Goal: Navigation & Orientation: Find specific page/section

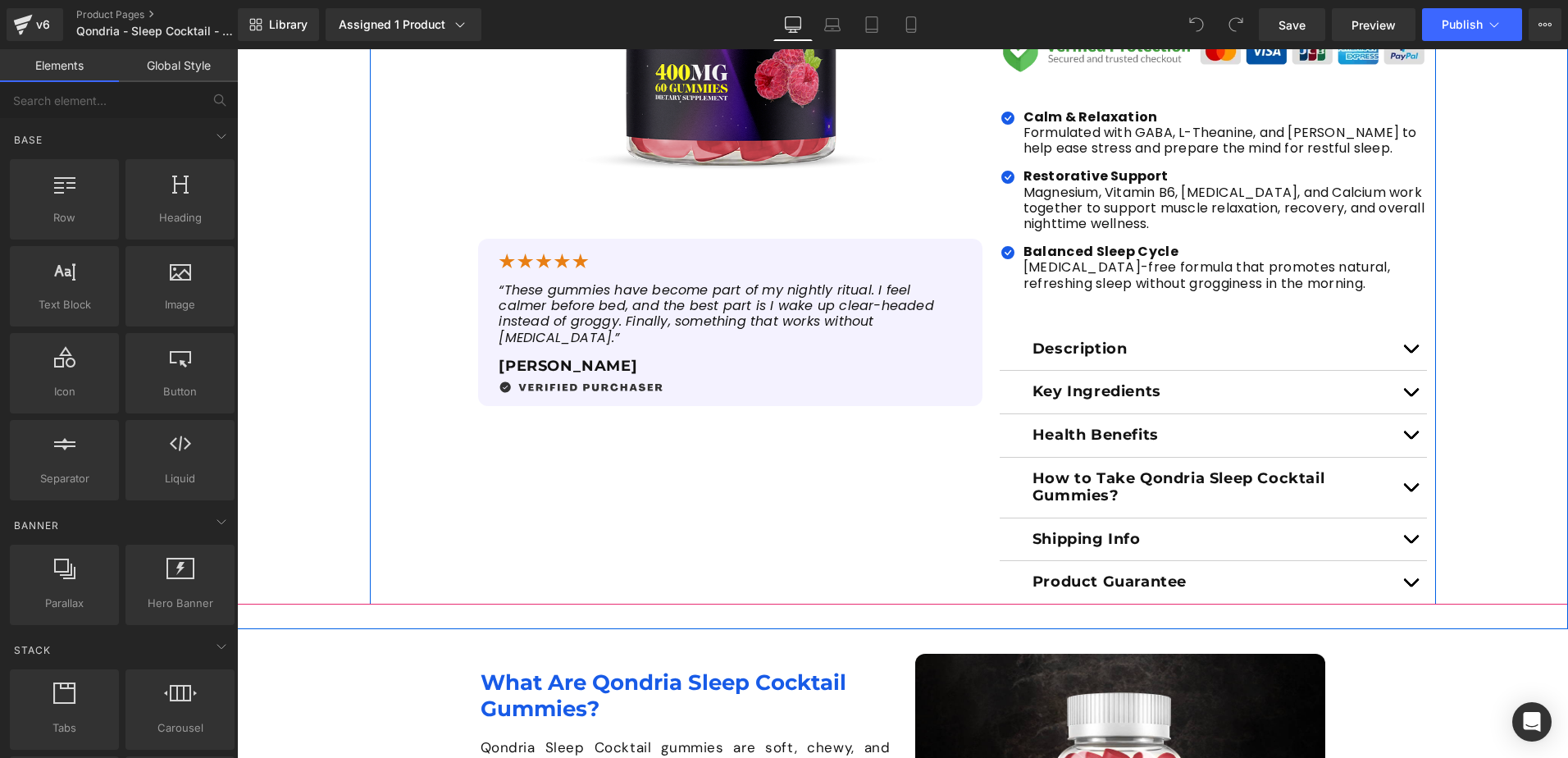
scroll to position [738, 0]
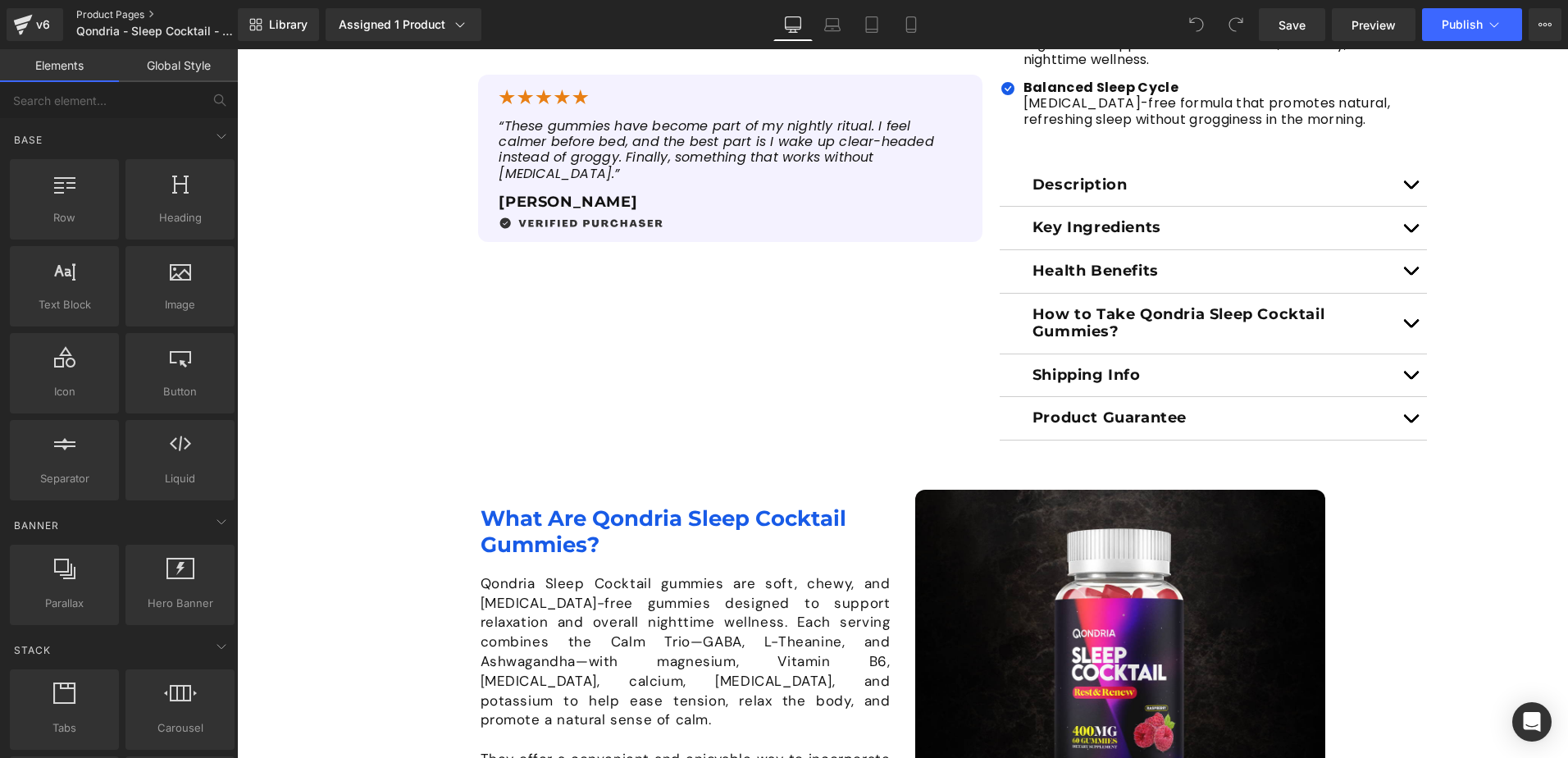
click at [114, 14] on link "Product Pages" at bounding box center [171, 14] width 189 height 14
